Goal: Task Accomplishment & Management: Manage account settings

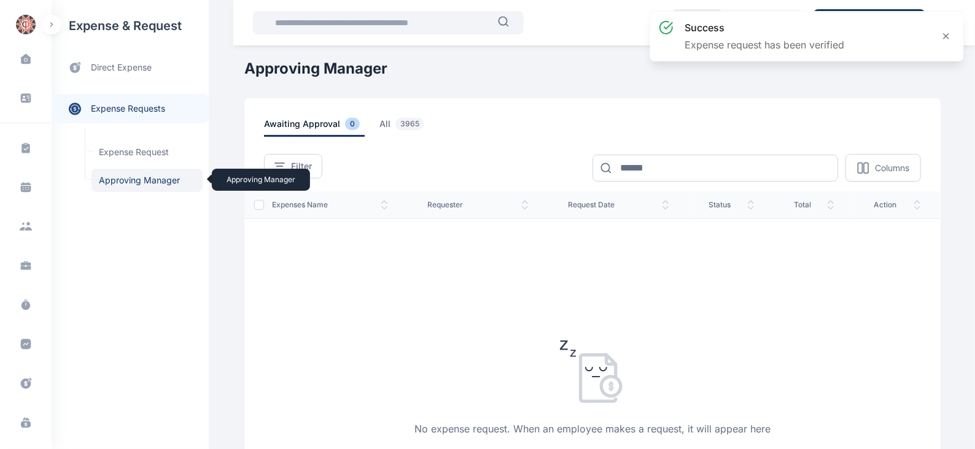
drag, startPoint x: 0, startPoint y: 0, endPoint x: 136, endPoint y: 184, distance: 228.2
click at [136, 184] on span "Approving Manager Approving Manager" at bounding box center [146, 180] width 111 height 23
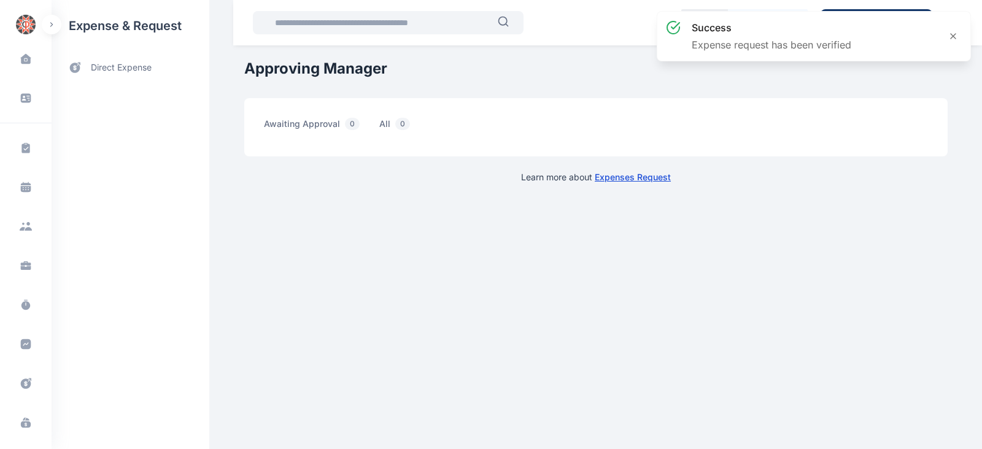
click at [160, 186] on div "expense & request direct expense" at bounding box center [130, 224] width 157 height 449
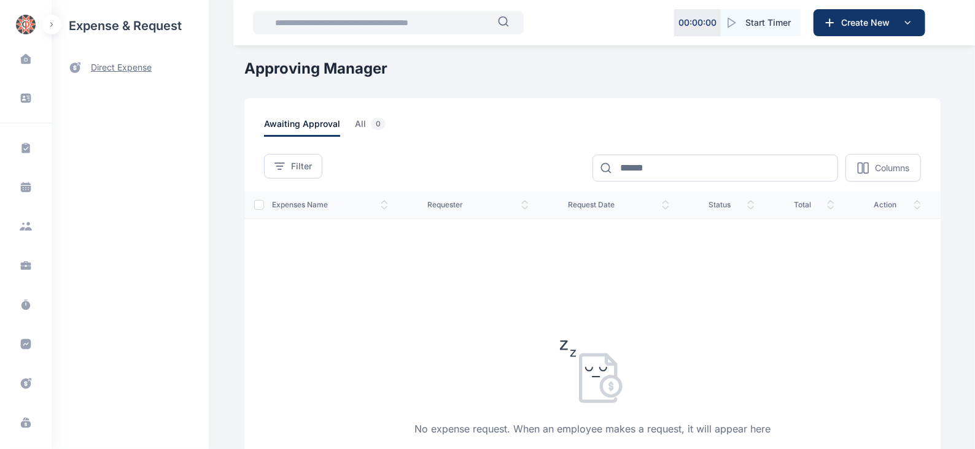
click at [128, 65] on span "direct expense" at bounding box center [121, 67] width 61 height 13
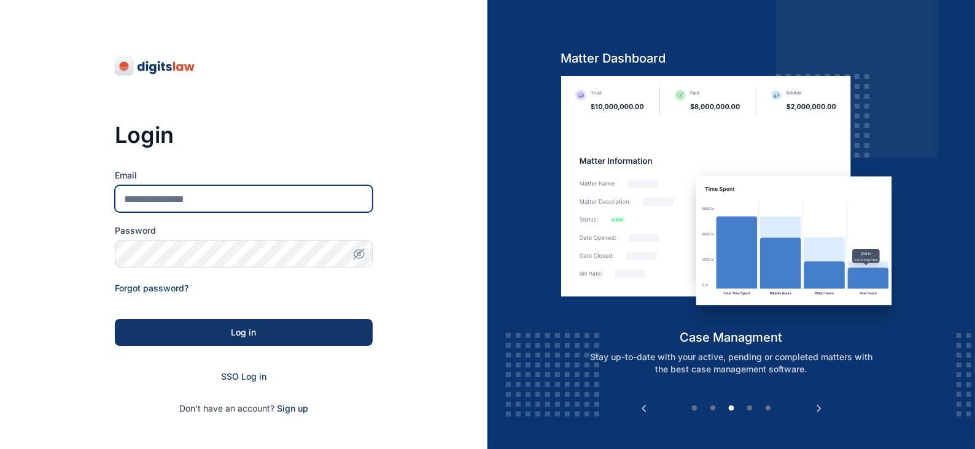
click at [190, 195] on input "Email" at bounding box center [244, 198] width 258 height 27
type input "**********"
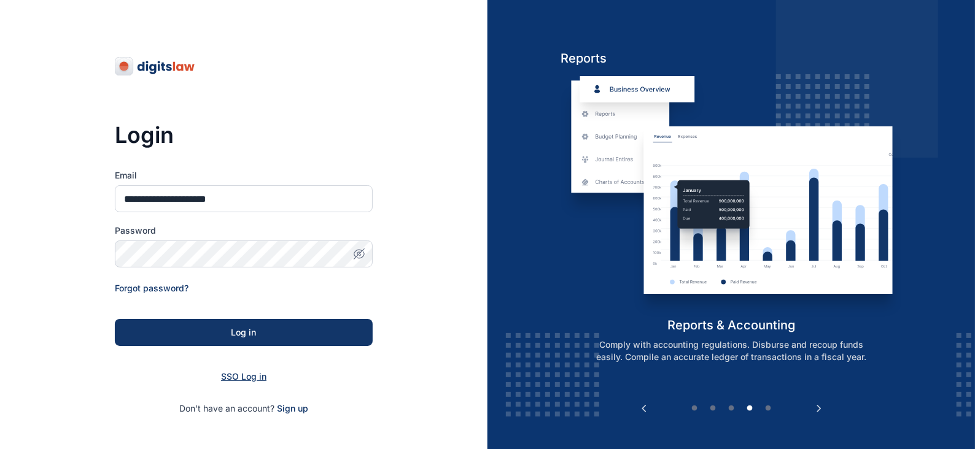
click at [252, 372] on span "SSO Log in" at bounding box center [243, 376] width 45 height 10
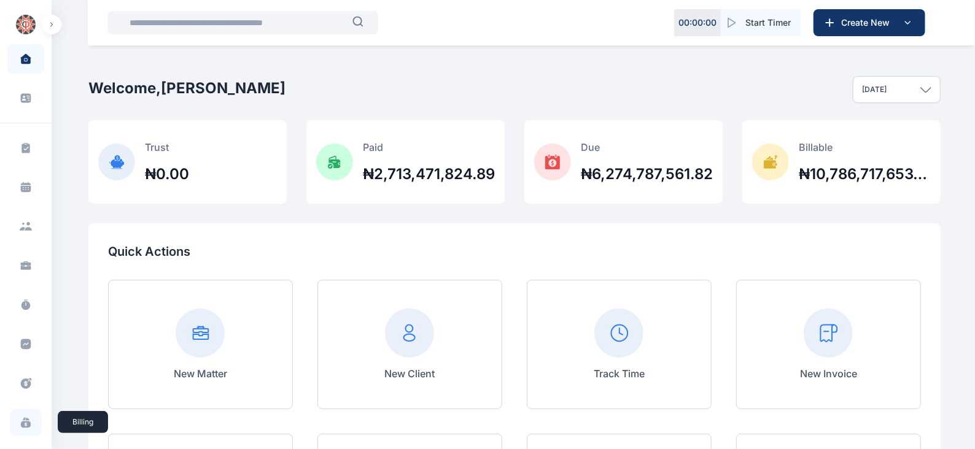
click at [22, 423] on icon at bounding box center [26, 425] width 10 height 7
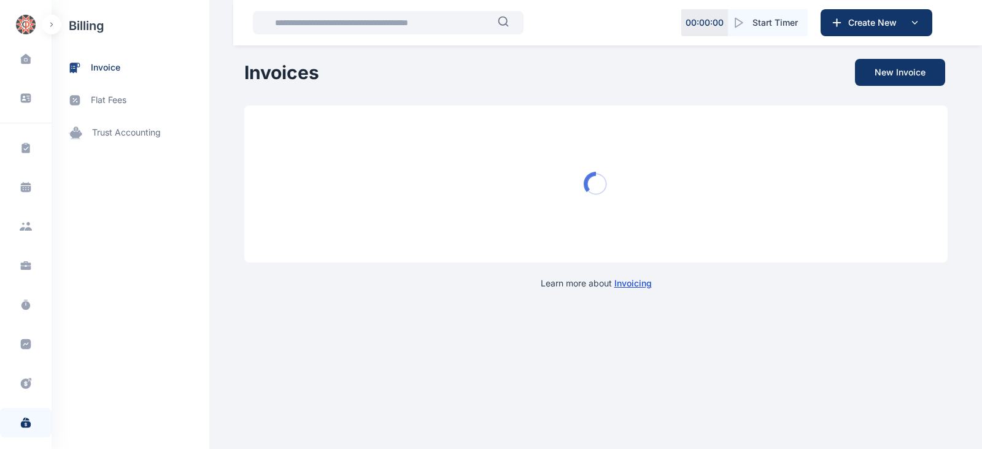
click at [21, 382] on icon at bounding box center [26, 384] width 10 height 10
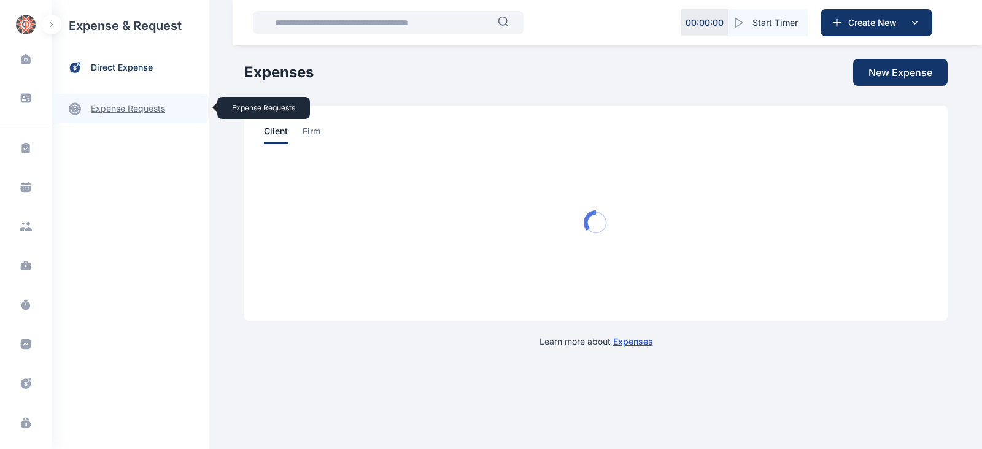
click at [137, 112] on link "expense requests expense requests" at bounding box center [130, 108] width 157 height 29
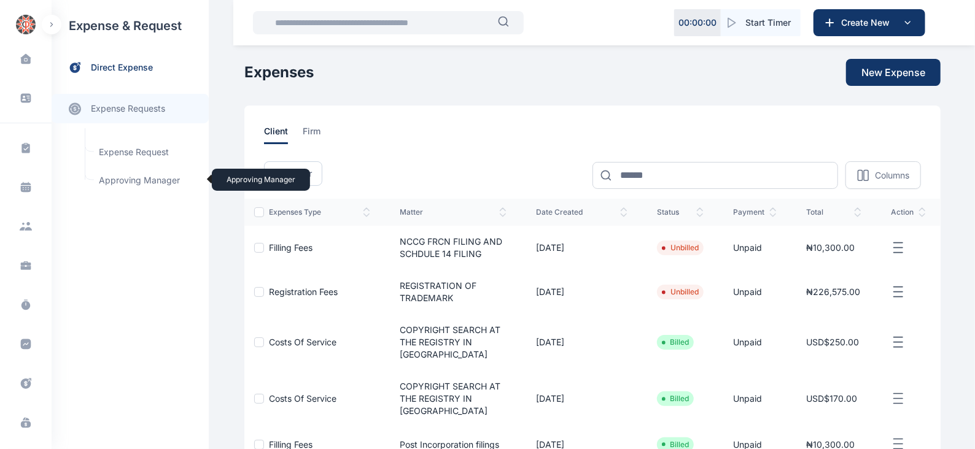
click at [125, 182] on span "Approving Manager Approving Manager" at bounding box center [146, 180] width 111 height 23
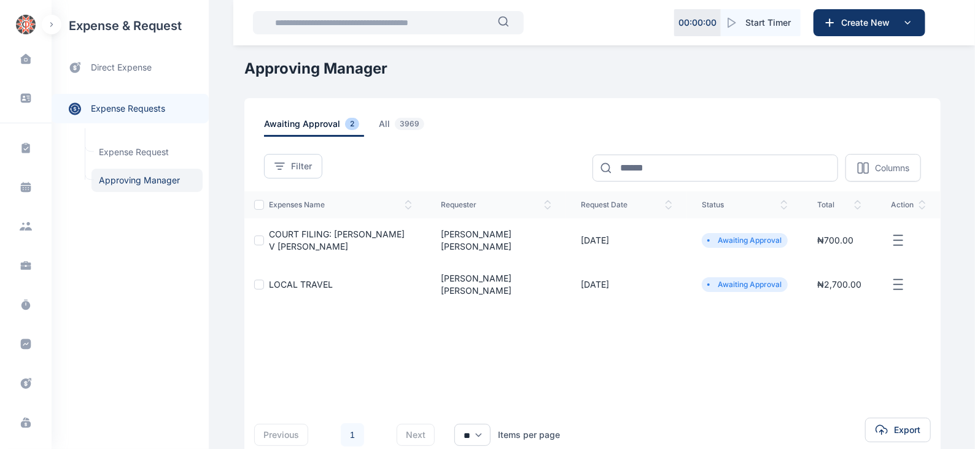
click at [896, 236] on icon "button" at bounding box center [898, 240] width 15 height 15
click at [847, 253] on span "Approve Request" at bounding box center [836, 255] width 71 height 12
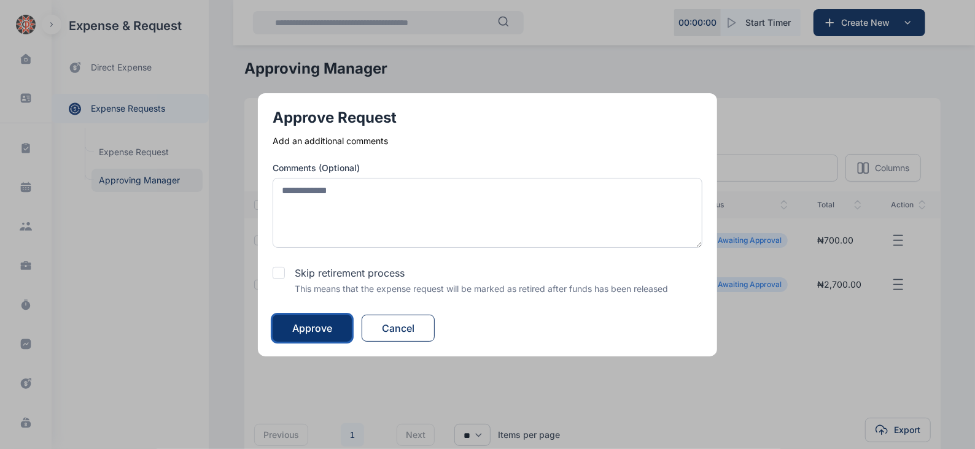
click at [347, 327] on button "Approve" at bounding box center [311, 328] width 79 height 27
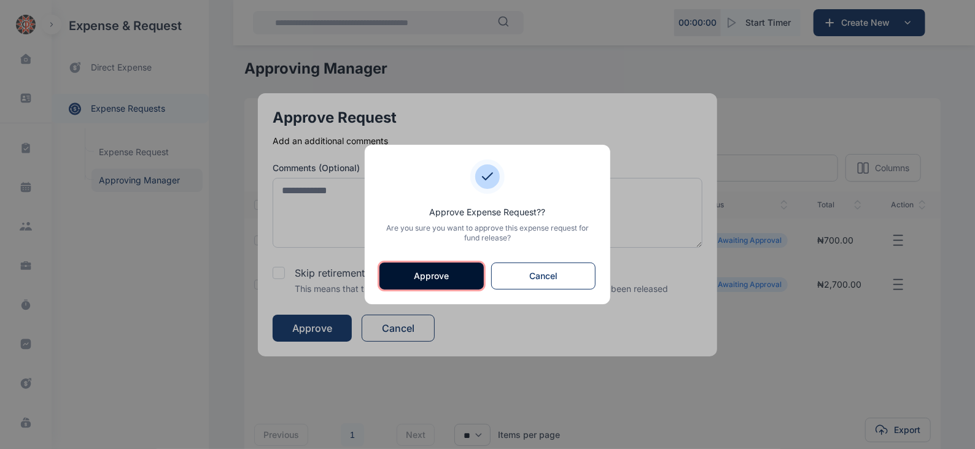
click at [459, 271] on button "Approve" at bounding box center [431, 276] width 104 height 27
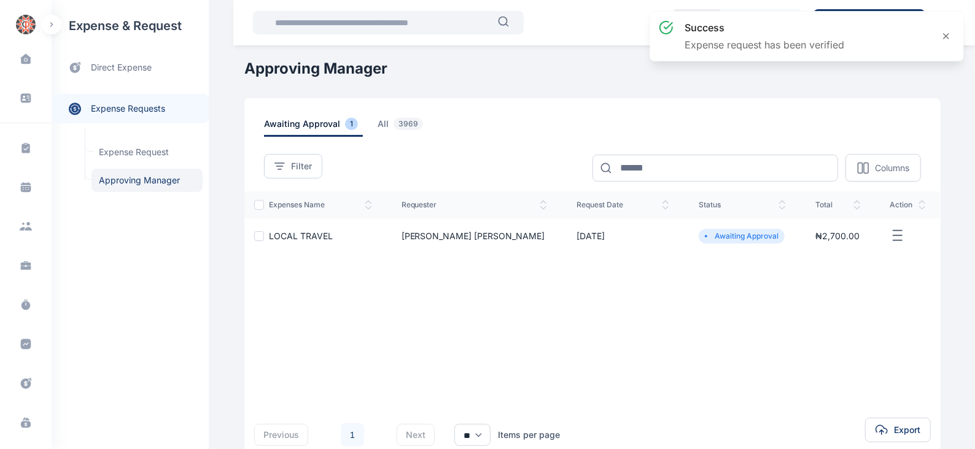
click at [890, 238] on icon "button" at bounding box center [897, 235] width 15 height 15
click at [817, 244] on span "Approve Request" at bounding box center [835, 250] width 71 height 12
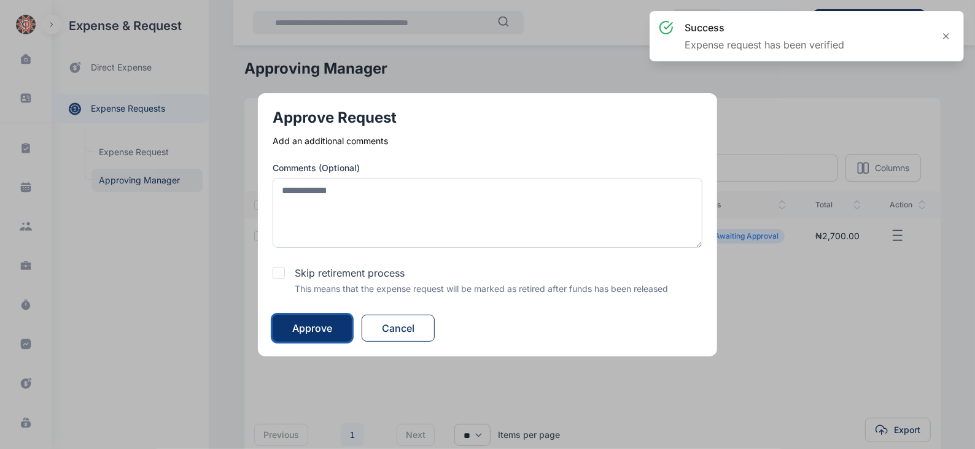
click at [319, 323] on div "Approve" at bounding box center [312, 328] width 40 height 15
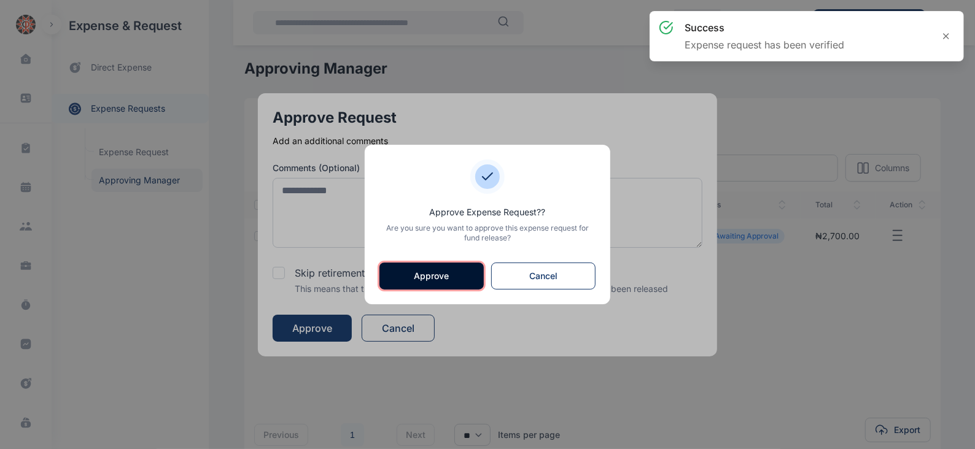
click at [414, 280] on button "Approve" at bounding box center [431, 276] width 104 height 27
